Goal: Task Accomplishment & Management: Use online tool/utility

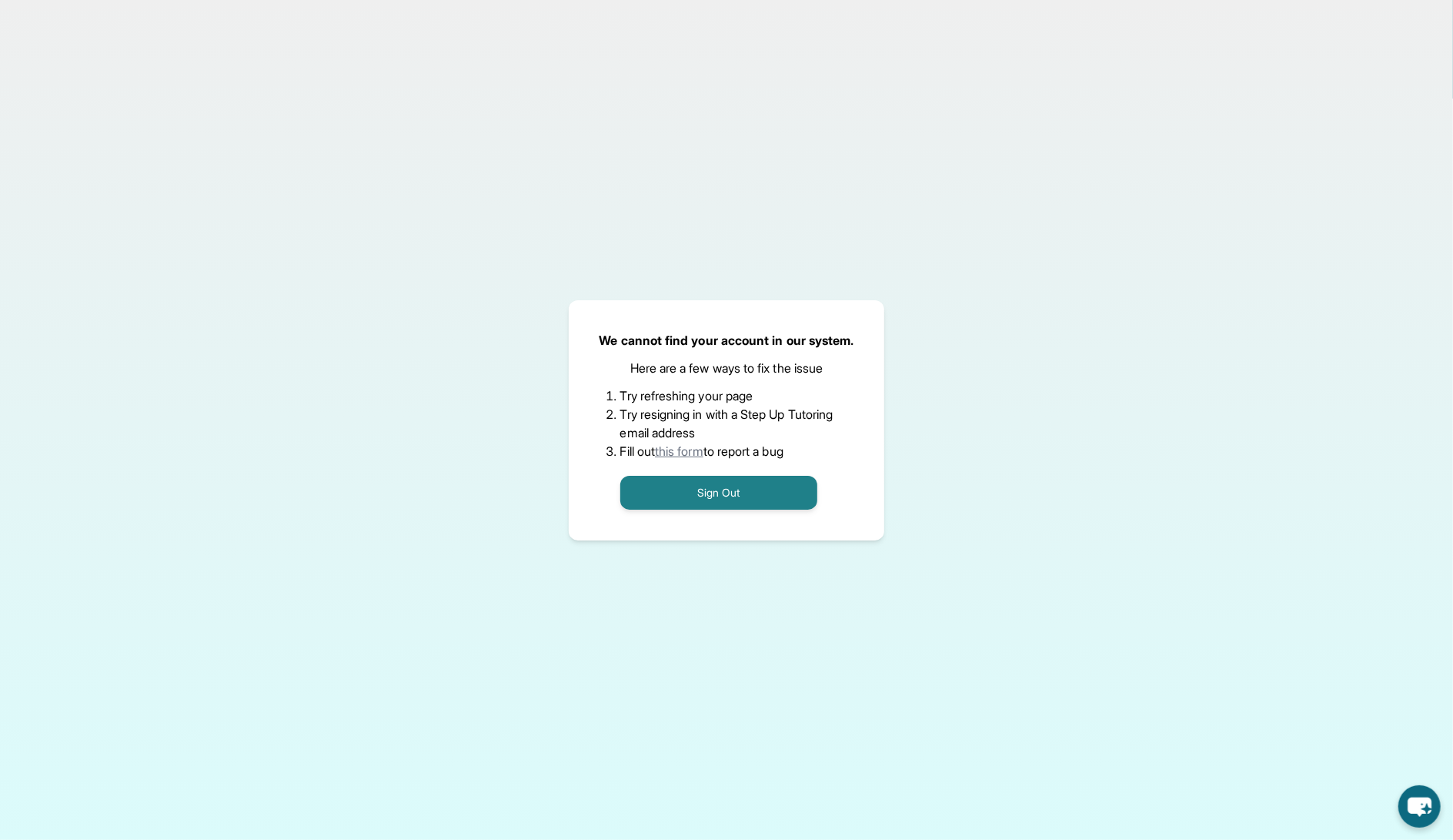
click at [686, 511] on div "We cannot find your account in our system. Here are a few ways to fix the issue…" at bounding box center [726, 420] width 316 height 240
click at [693, 485] on button "Sign Out" at bounding box center [719, 493] width 197 height 34
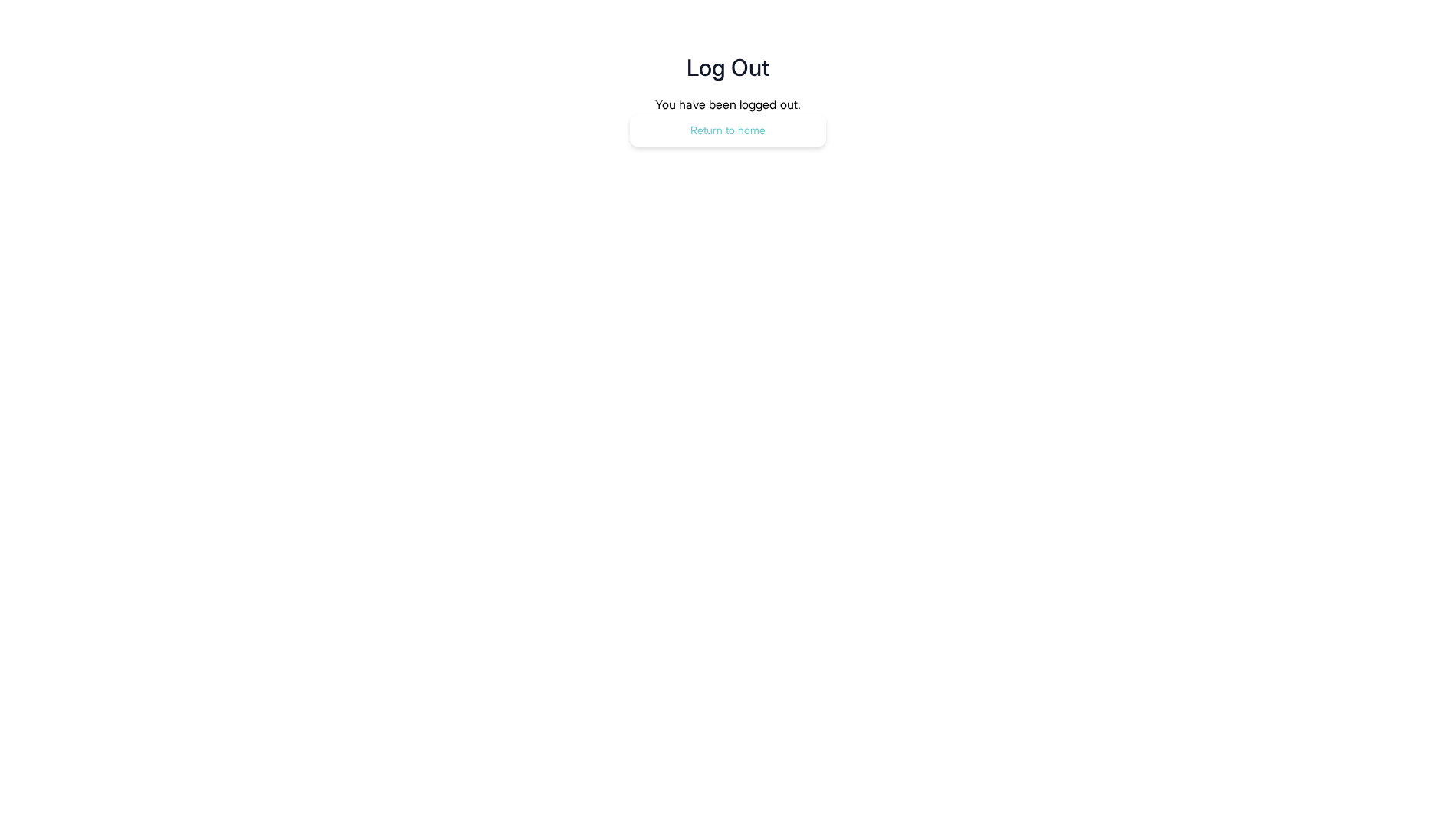
click at [798, 140] on button "Return to home" at bounding box center [728, 130] width 196 height 34
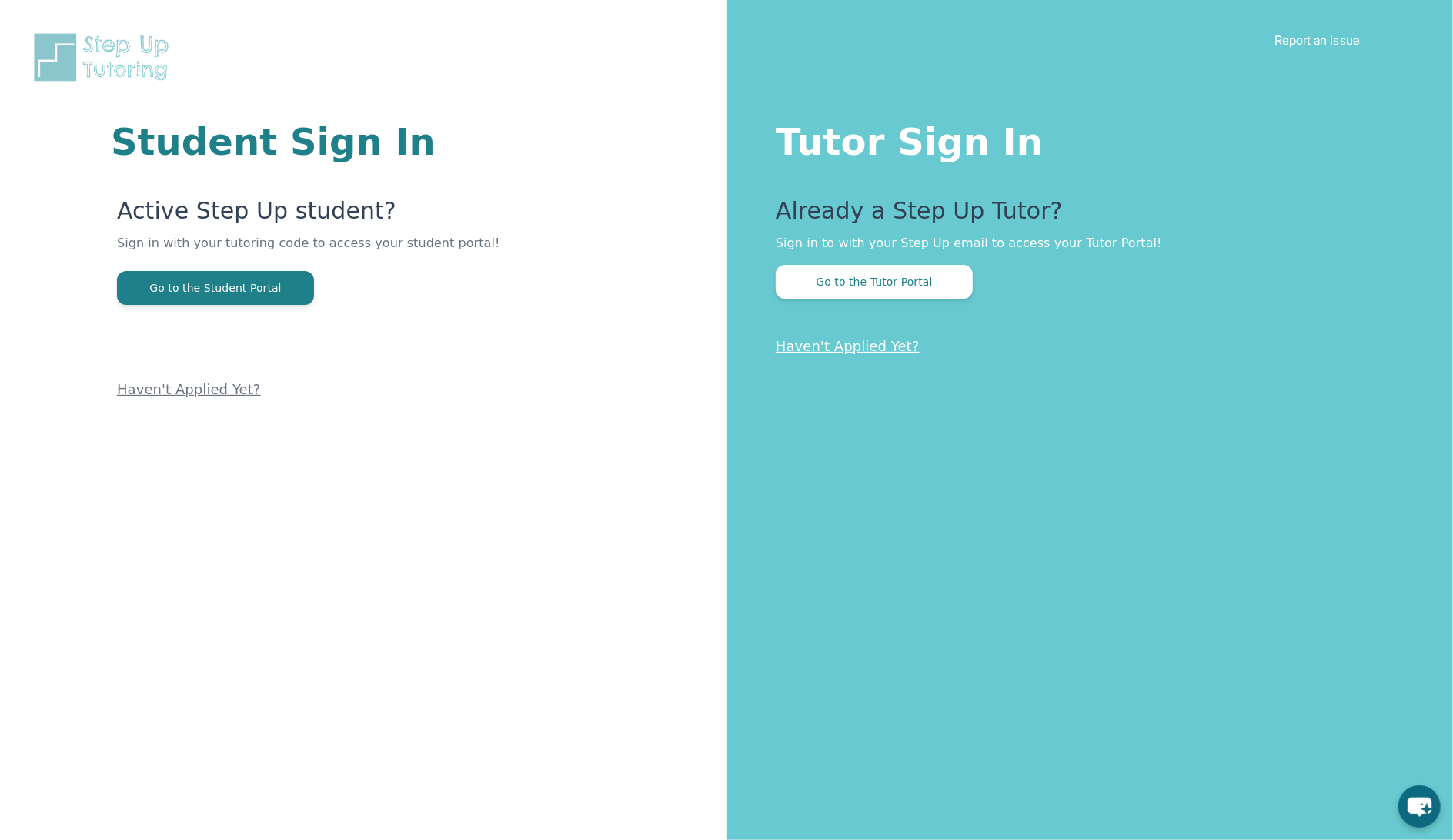
click at [880, 252] on div "Already a Step Up Tutor? Sign in to with your Step Up email to access your Tuto…" at bounding box center [1083, 248] width 615 height 102
click at [883, 280] on button "Go to the Tutor Portal" at bounding box center [874, 281] width 197 height 34
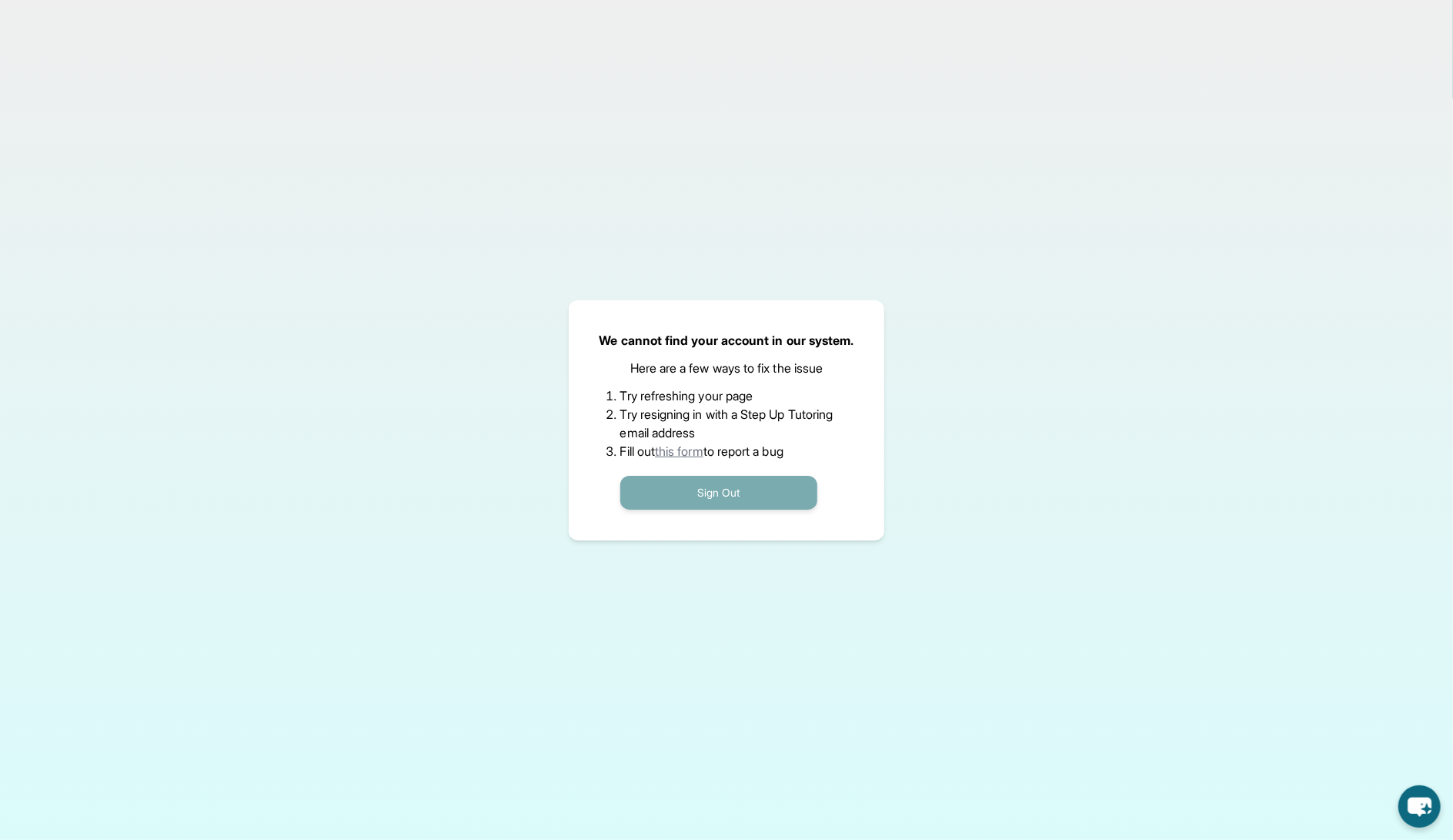
click at [711, 497] on button "Sign Out" at bounding box center [719, 493] width 197 height 34
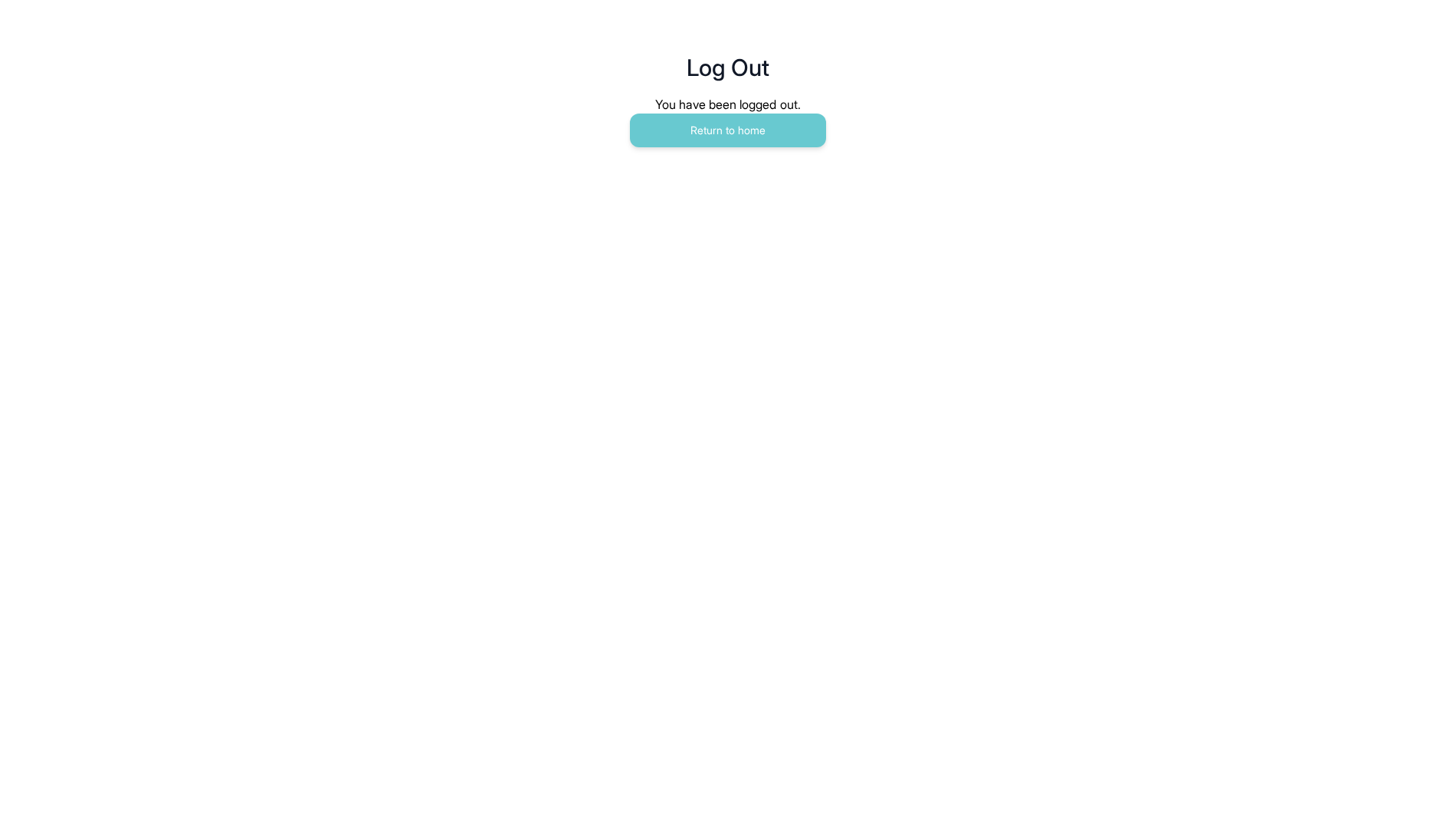
click at [669, 109] on div "You have been logged out." at bounding box center [728, 104] width 515 height 18
click at [670, 133] on button "Return to home" at bounding box center [728, 130] width 196 height 34
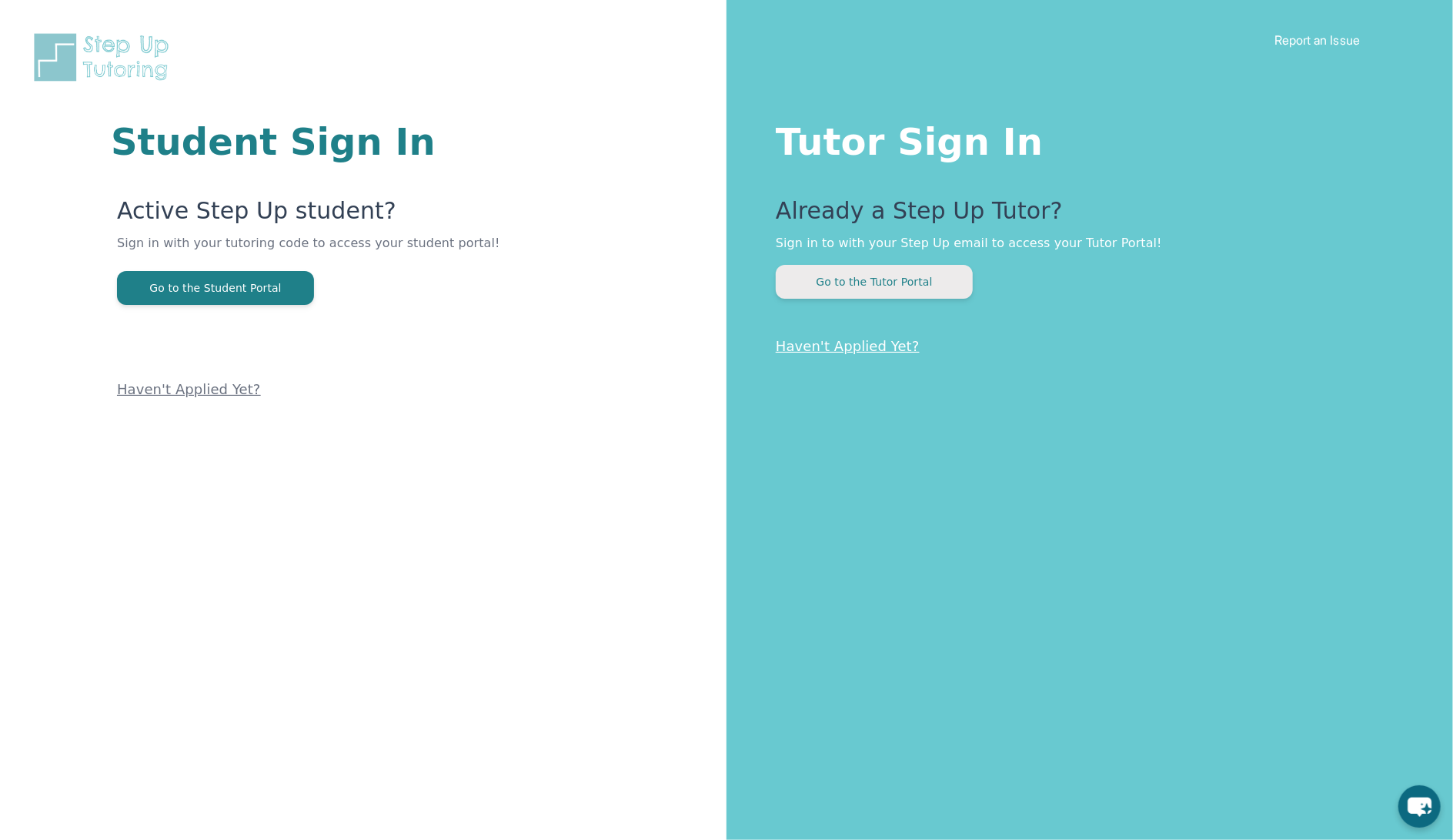
click at [842, 295] on button "Go to the Tutor Portal" at bounding box center [874, 281] width 197 height 34
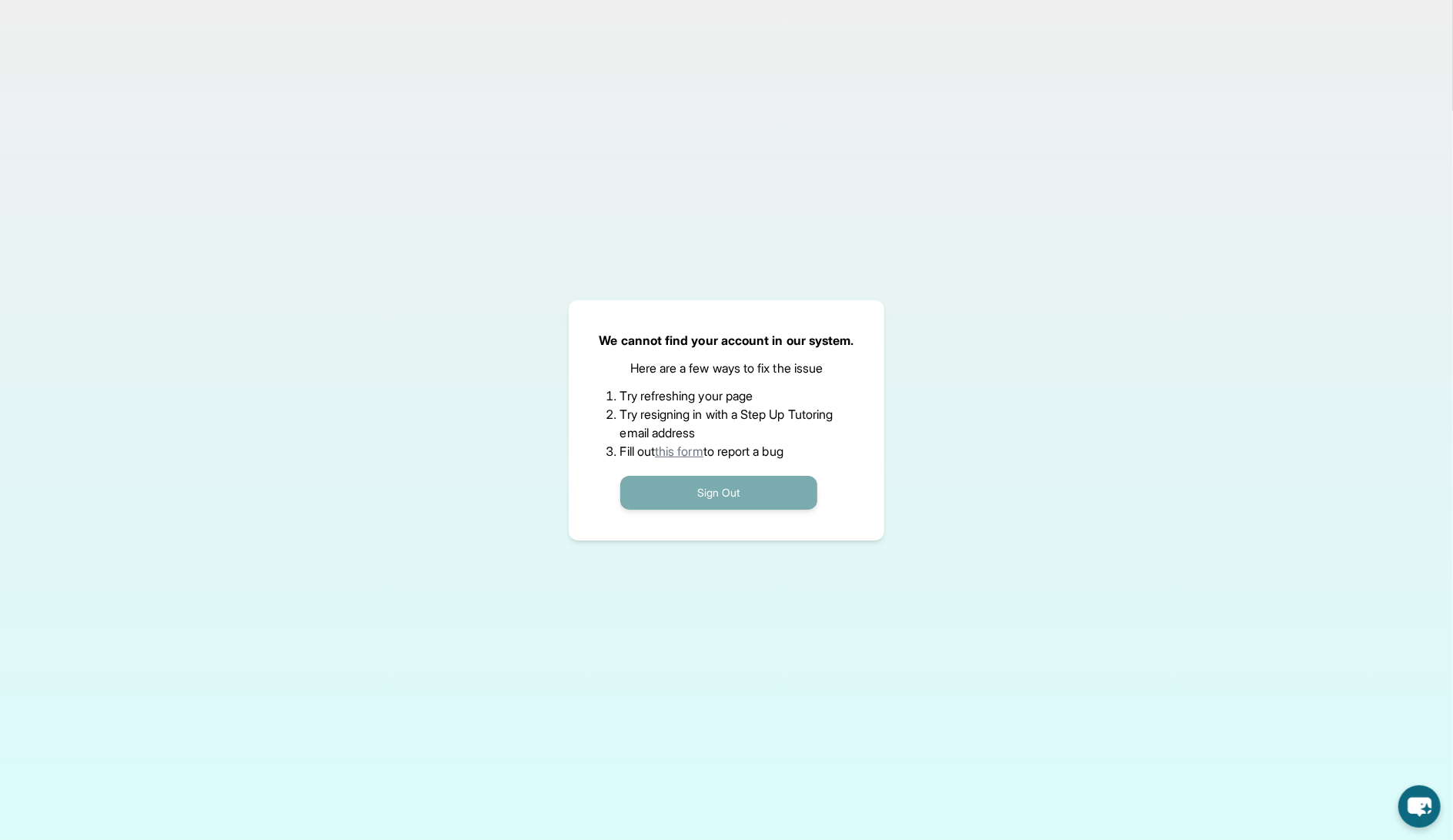
click at [700, 497] on button "Sign Out" at bounding box center [719, 493] width 197 height 34
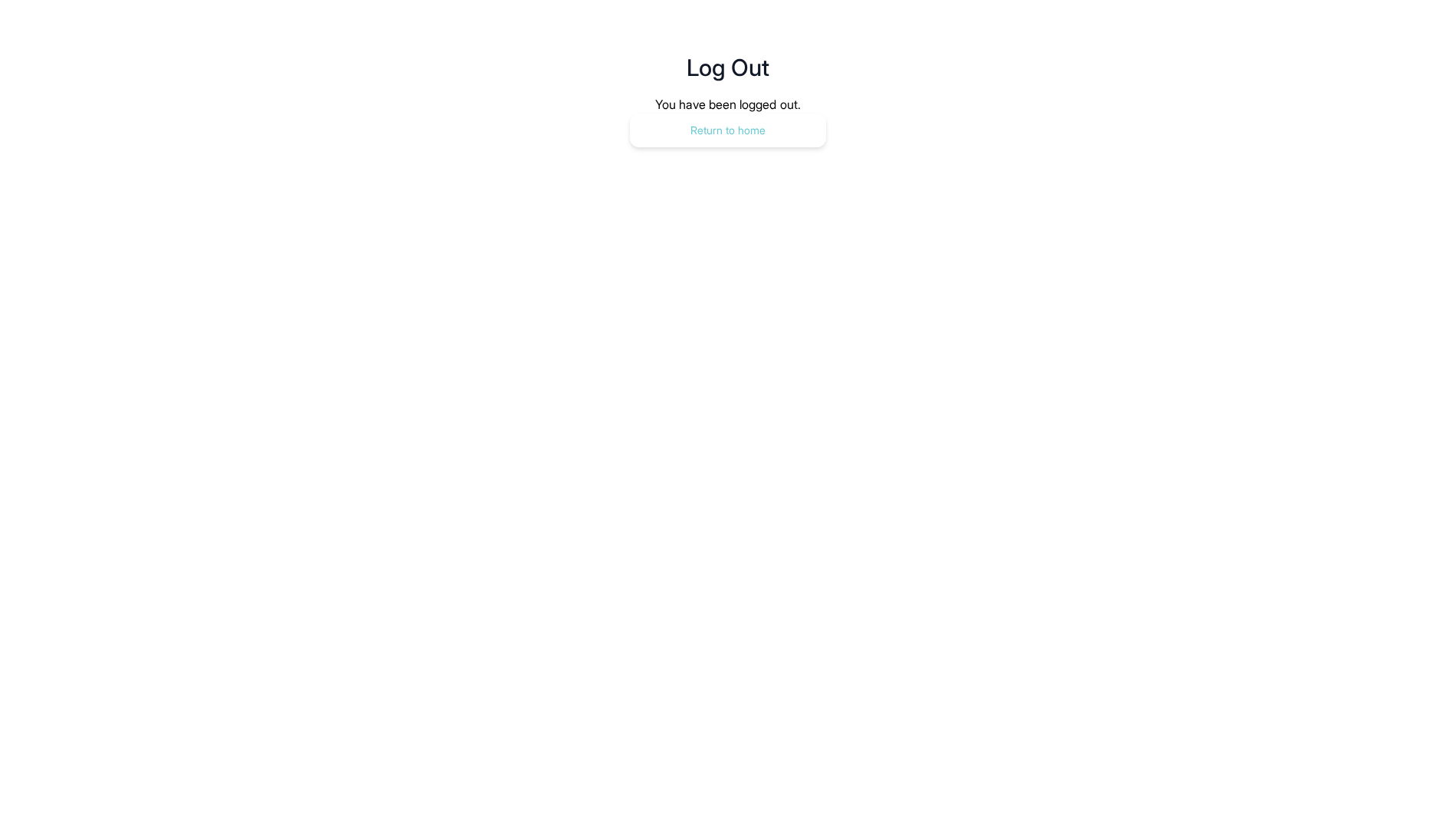
click at [716, 124] on button "Return to home" at bounding box center [728, 130] width 196 height 34
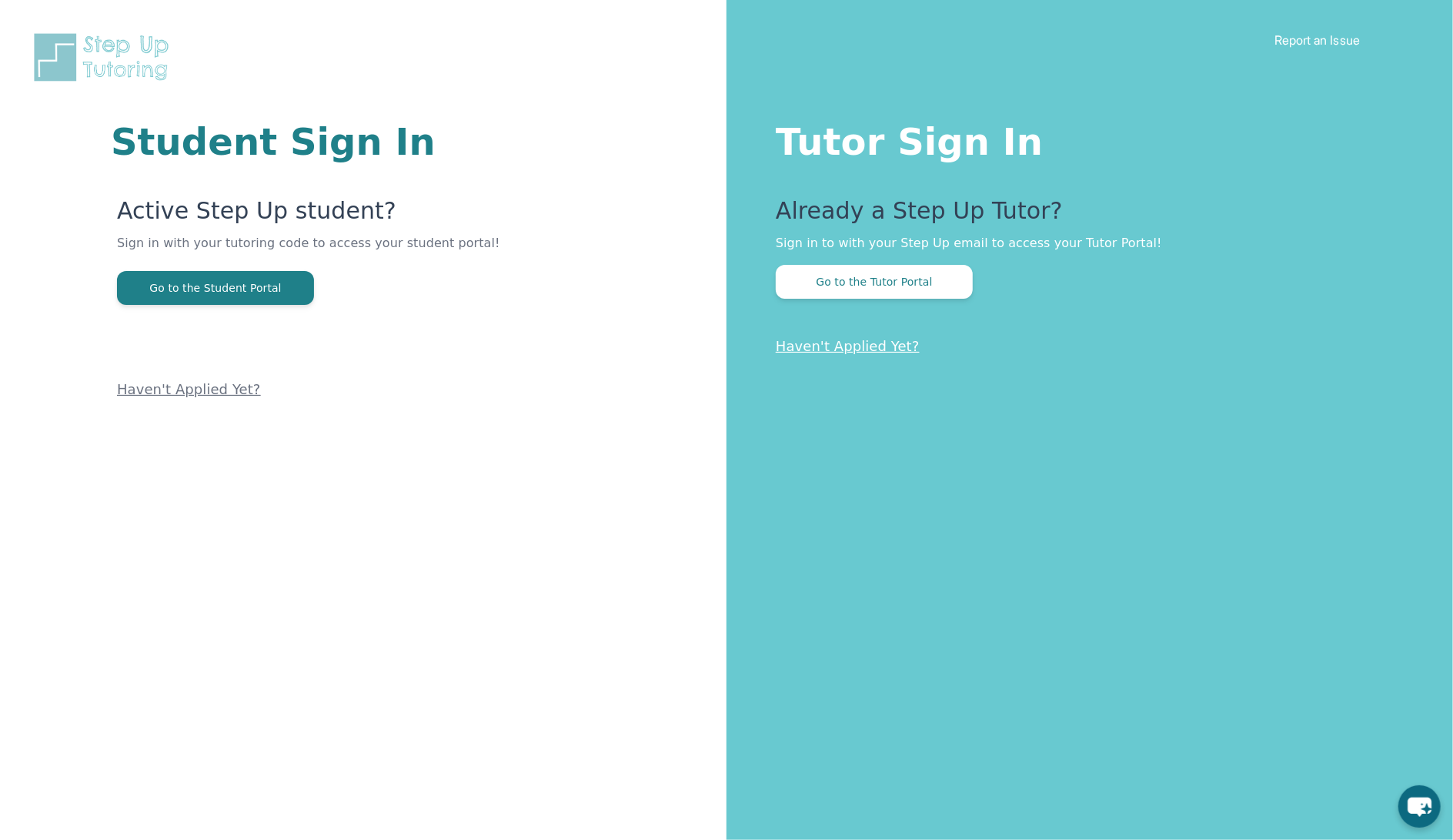
click at [897, 299] on div "Tutor Sign In Already a Step Up Tutor? Sign in to with your Step Up email to ac…" at bounding box center [1090, 420] width 726 height 840
click at [872, 286] on button "Go to the Tutor Portal" at bounding box center [874, 281] width 197 height 34
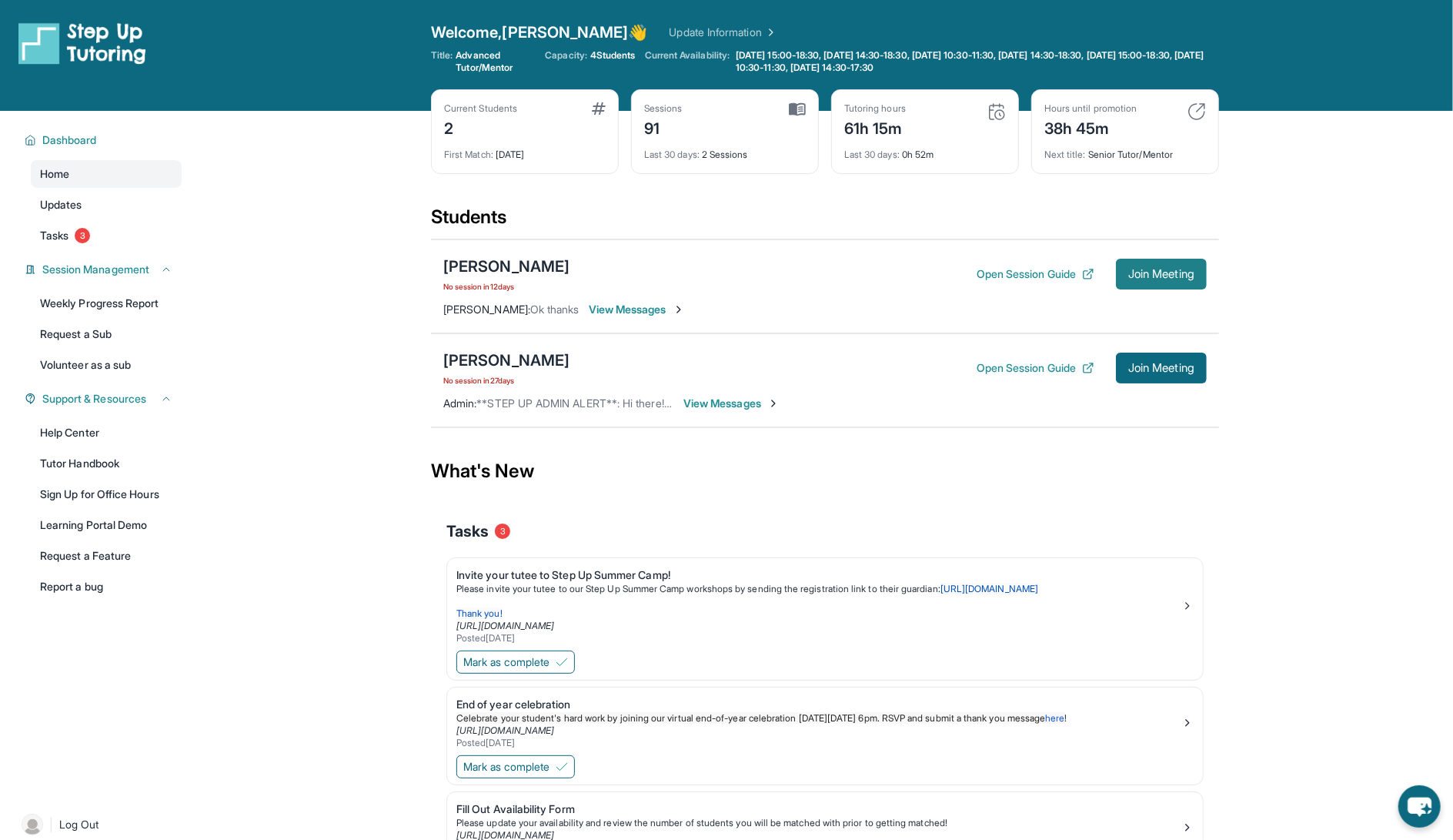
click at [1176, 277] on span "Join Meeting" at bounding box center [1161, 274] width 66 height 9
